Goal: Task Accomplishment & Management: Complete application form

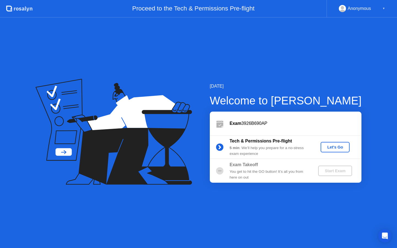
click at [330, 147] on div "Let's Go" at bounding box center [335, 147] width 25 height 4
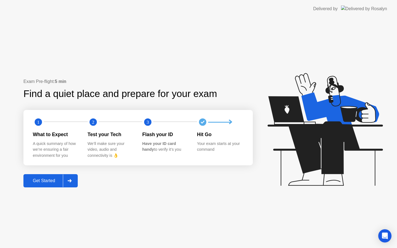
click at [53, 184] on button "Get Started" at bounding box center [50, 180] width 54 height 13
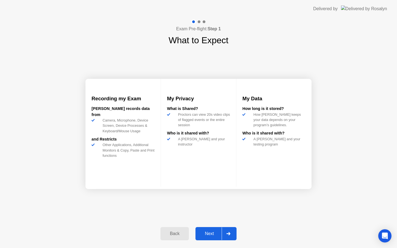
click at [216, 233] on div "Next" at bounding box center [209, 233] width 25 height 5
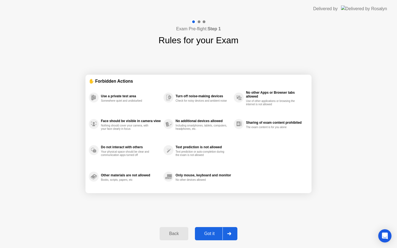
click at [216, 233] on div "Got it" at bounding box center [210, 233] width 26 height 5
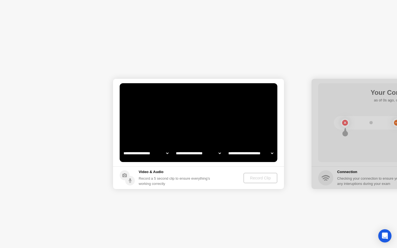
select select "**********"
select select "*******"
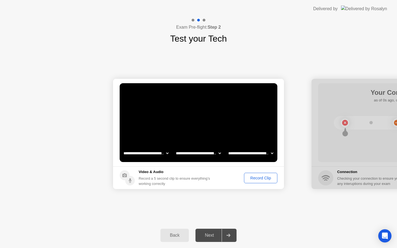
click at [216, 233] on div "Next" at bounding box center [209, 235] width 25 height 5
click at [230, 234] on icon at bounding box center [228, 235] width 4 height 3
click at [257, 176] on div "Record Clip" at bounding box center [261, 178] width 30 height 4
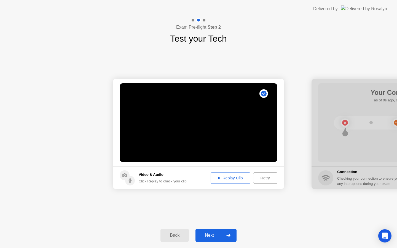
click at [219, 234] on div "Next" at bounding box center [209, 235] width 25 height 5
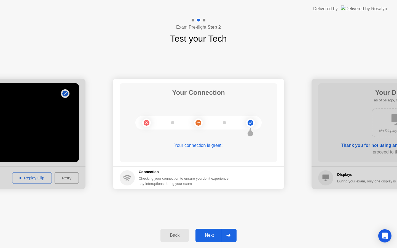
click at [351, 41] on div "Exam Pre-flight: Step 2 Test your Tech" at bounding box center [198, 32] width 397 height 28
click at [218, 237] on div "Next" at bounding box center [209, 235] width 25 height 5
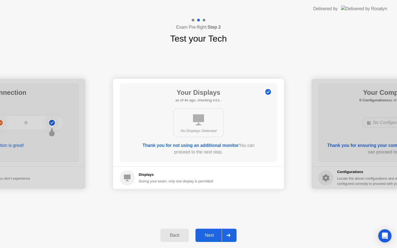
click at [218, 237] on div "Next" at bounding box center [209, 235] width 25 height 5
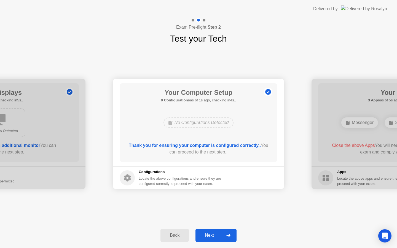
click at [218, 237] on div "Next" at bounding box center [209, 235] width 25 height 5
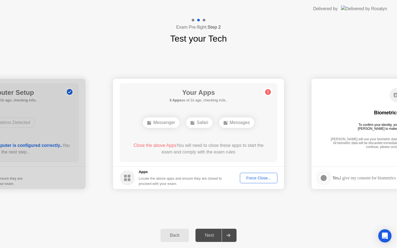
click at [218, 237] on div "Next" at bounding box center [209, 235] width 25 height 5
click at [254, 176] on div "Force Close..." at bounding box center [259, 178] width 34 height 4
click at [251, 180] on div "Force Close..." at bounding box center [259, 178] width 34 height 4
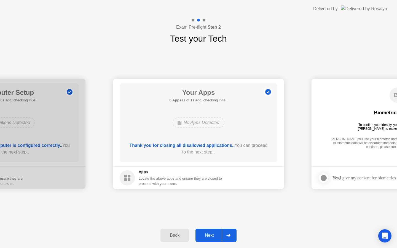
click at [221, 237] on div "Next" at bounding box center [209, 235] width 25 height 5
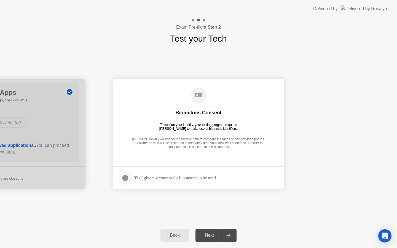
click at [125, 180] on div at bounding box center [125, 178] width 7 height 7
click at [213, 237] on div "Next" at bounding box center [209, 235] width 25 height 5
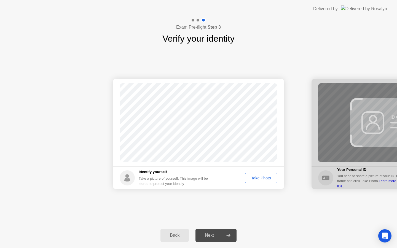
click at [255, 177] on div "Take Photo" at bounding box center [261, 178] width 29 height 4
click at [221, 236] on div "Next" at bounding box center [209, 235] width 25 height 5
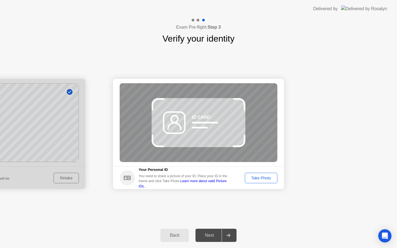
click at [266, 177] on div "Take Photo" at bounding box center [261, 178] width 29 height 4
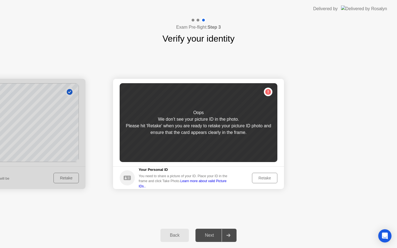
click at [271, 177] on div "Retake" at bounding box center [265, 178] width 22 height 4
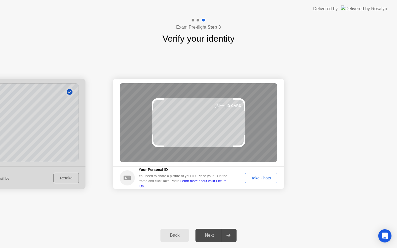
click at [218, 236] on div "Next" at bounding box center [209, 235] width 25 height 5
click at [258, 180] on div "Take Photo" at bounding box center [261, 178] width 29 height 4
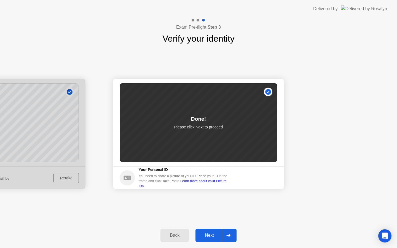
click at [225, 239] on div at bounding box center [228, 235] width 13 height 13
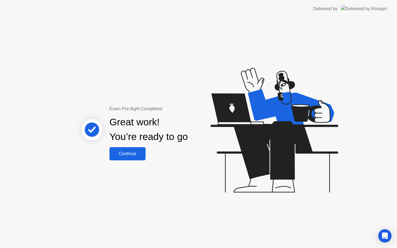
click at [124, 154] on div "Continue" at bounding box center [127, 153] width 33 height 5
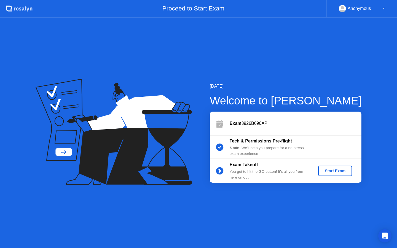
click at [332, 167] on button "Start Exam" at bounding box center [335, 171] width 34 height 10
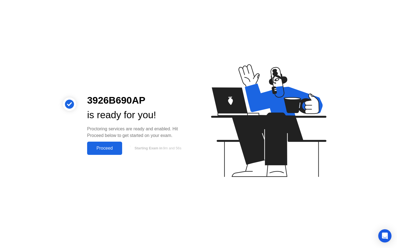
click at [116, 150] on div "Proceed" at bounding box center [105, 148] width 32 height 5
